Goal: Information Seeking & Learning: Learn about a topic

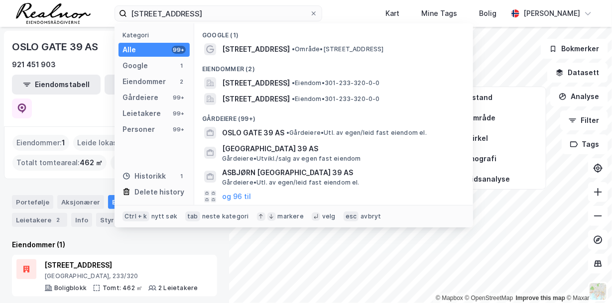
click at [185, 12] on input "[STREET_ADDRESS]" at bounding box center [218, 13] width 183 height 15
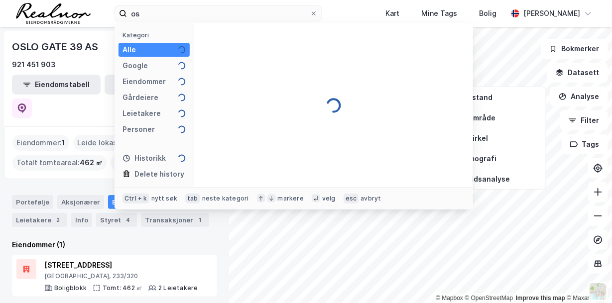
type input "o"
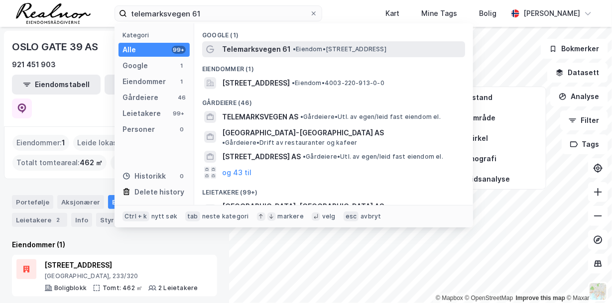
click at [330, 49] on span "• Eiendom • [STREET_ADDRESS]" at bounding box center [340, 49] width 94 height 8
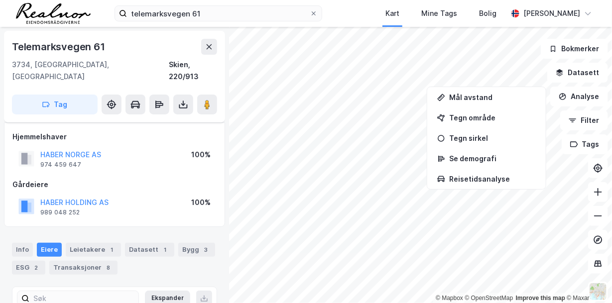
scroll to position [42, 0]
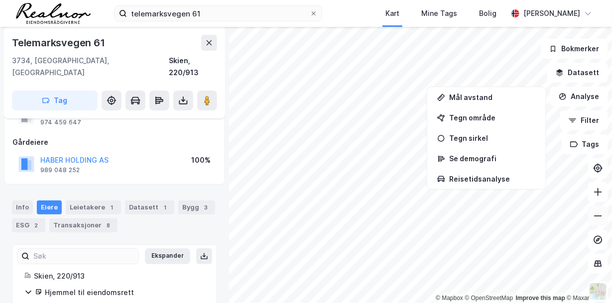
click at [596, 218] on icon at bounding box center [598, 216] width 10 height 10
click at [582, 94] on button "Analyse" at bounding box center [579, 97] width 58 height 20
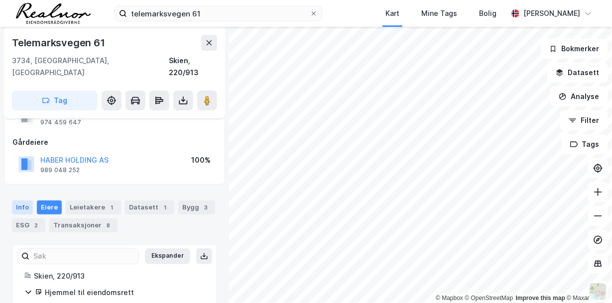
click at [25, 201] on div "Info" at bounding box center [22, 208] width 21 height 14
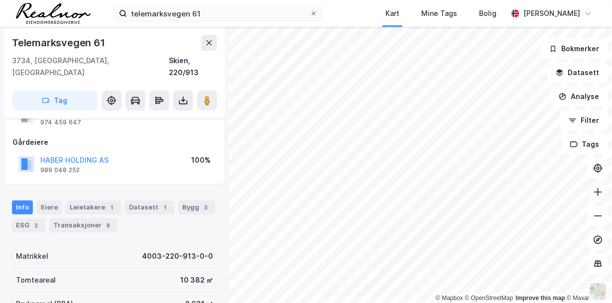
click at [599, 189] on icon at bounding box center [598, 192] width 10 height 10
click at [598, 219] on icon at bounding box center [598, 216] width 10 height 10
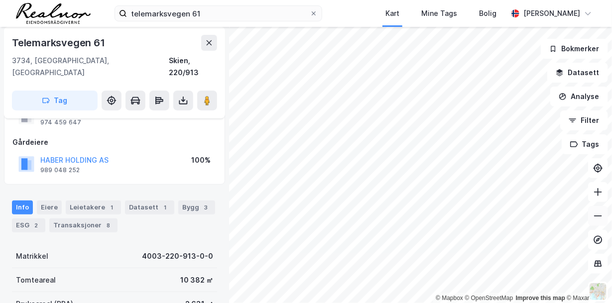
click at [599, 217] on icon at bounding box center [598, 216] width 10 height 10
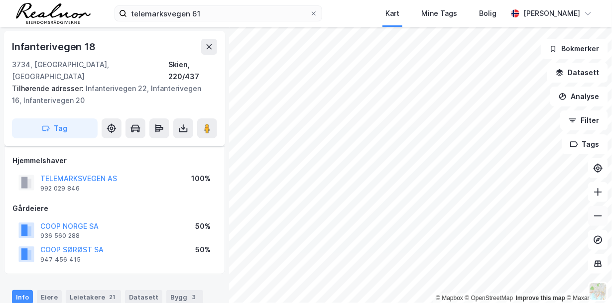
scroll to position [42, 0]
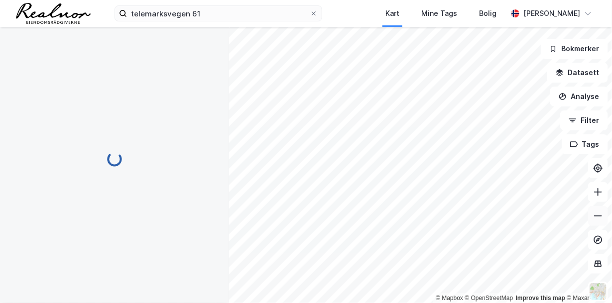
scroll to position [42, 0]
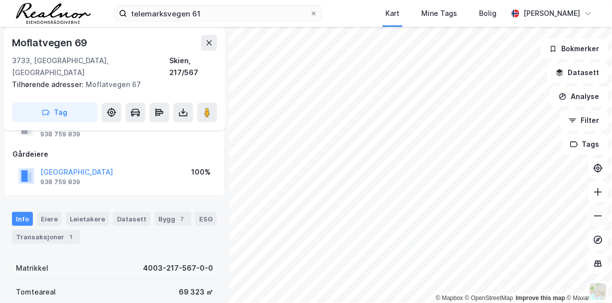
scroll to position [42, 0]
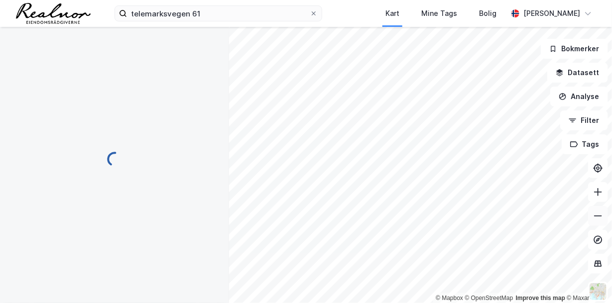
scroll to position [42, 0]
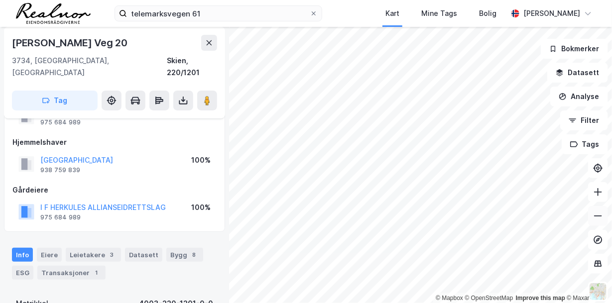
click at [595, 216] on icon at bounding box center [598, 216] width 8 height 1
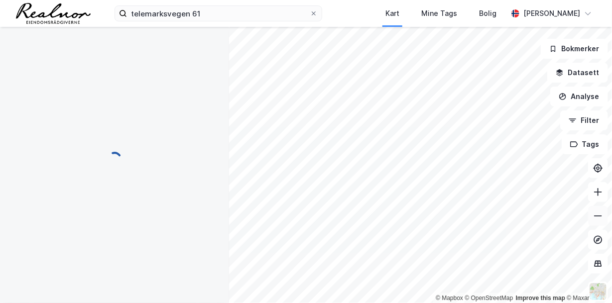
scroll to position [42, 0]
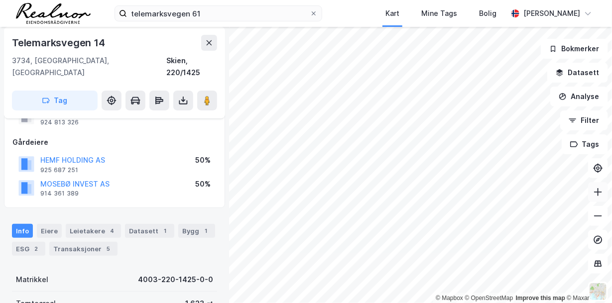
click at [597, 188] on button at bounding box center [598, 192] width 20 height 20
click at [600, 192] on icon at bounding box center [598, 192] width 8 height 1
click at [599, 192] on icon at bounding box center [598, 192] width 8 height 1
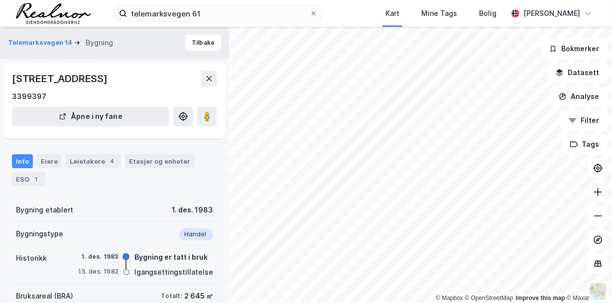
scroll to position [42, 0]
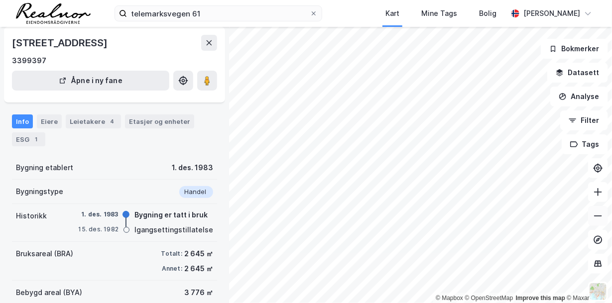
click at [596, 214] on icon at bounding box center [598, 216] width 10 height 10
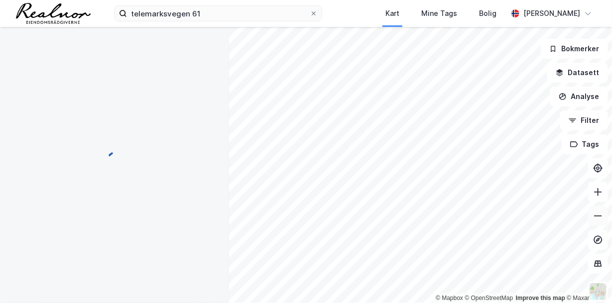
scroll to position [42, 0]
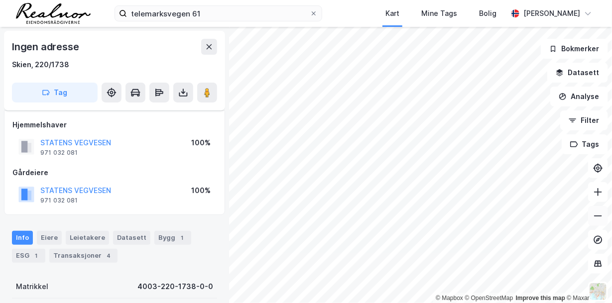
scroll to position [42, 0]
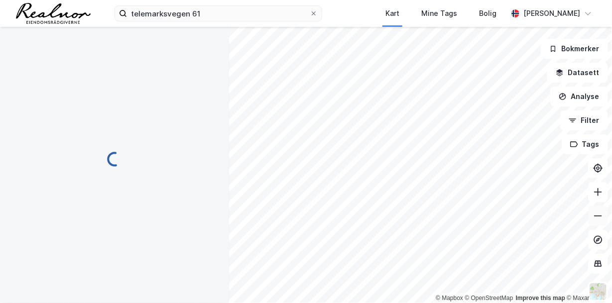
scroll to position [42, 0]
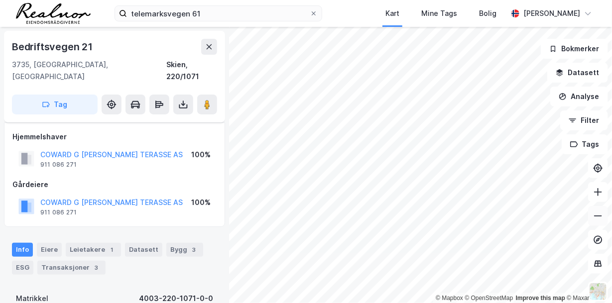
scroll to position [42, 0]
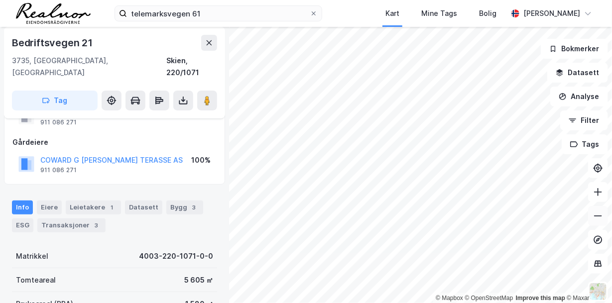
click at [599, 216] on icon at bounding box center [598, 216] width 8 height 1
click at [600, 194] on icon at bounding box center [598, 192] width 10 height 10
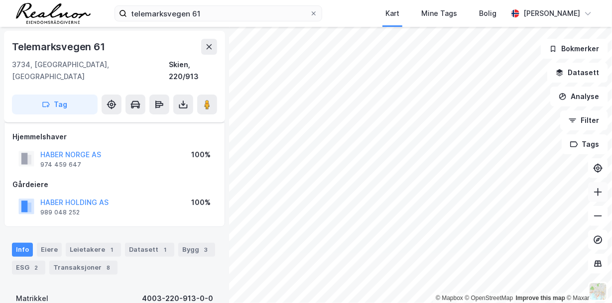
scroll to position [42, 0]
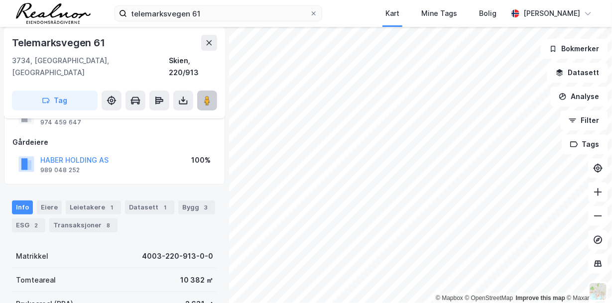
click at [207, 96] on image at bounding box center [207, 101] width 6 height 10
click at [595, 213] on icon at bounding box center [598, 216] width 10 height 10
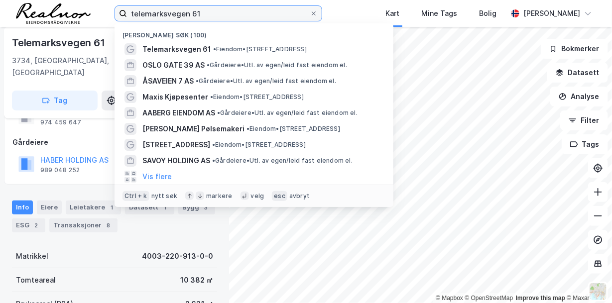
click at [200, 12] on input "telemarksvegen 61" at bounding box center [218, 13] width 183 height 15
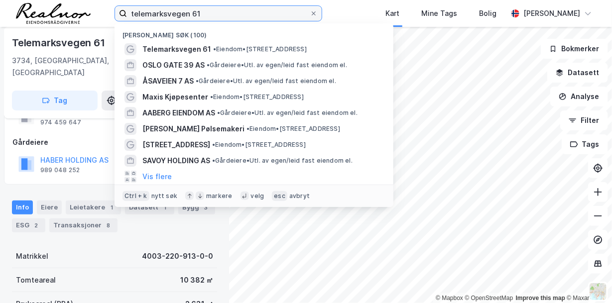
click at [200, 12] on input "telemarksvegen 61" at bounding box center [218, 13] width 183 height 15
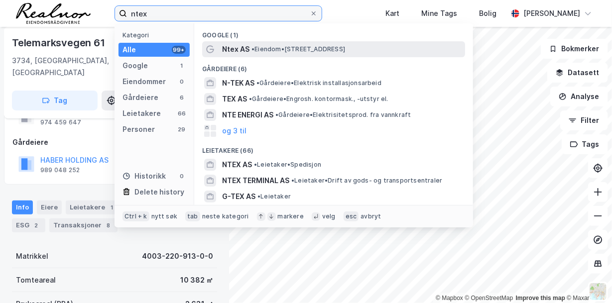
type input "ntex"
click at [320, 51] on span "• Eiendom • [STREET_ADDRESS]" at bounding box center [299, 49] width 94 height 8
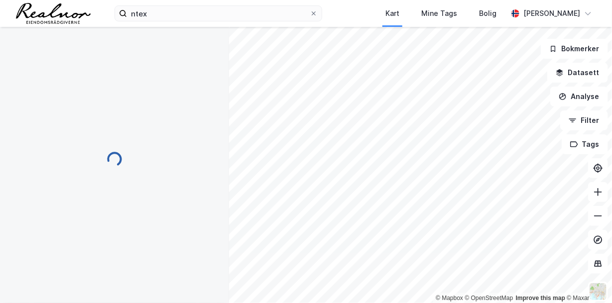
scroll to position [42, 0]
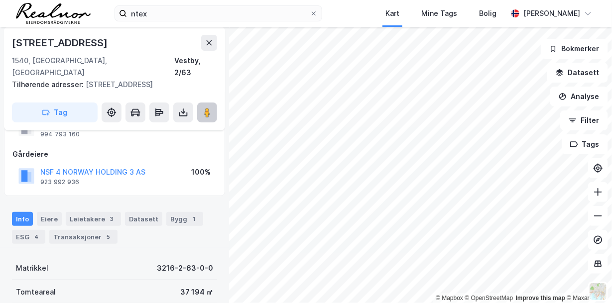
click at [204, 108] on image at bounding box center [207, 113] width 6 height 10
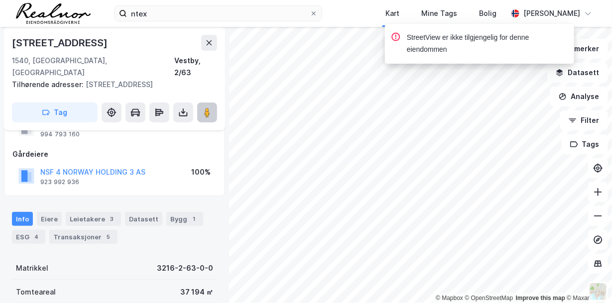
click at [204, 108] on image at bounding box center [207, 113] width 6 height 10
